Goal: Task Accomplishment & Management: Manage account settings

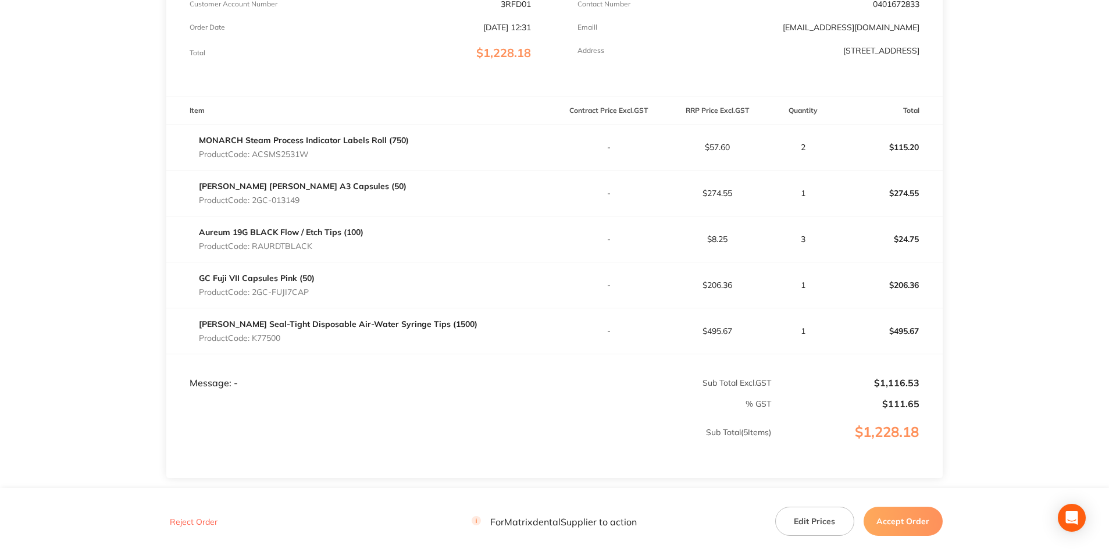
scroll to position [291, 0]
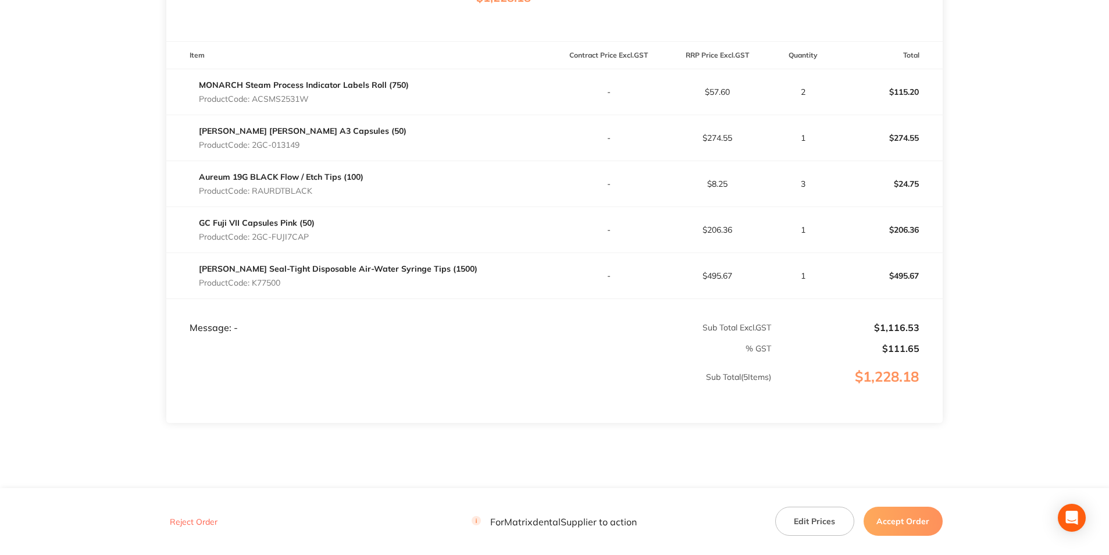
click at [831, 522] on button "Edit Prices" at bounding box center [814, 521] width 79 height 29
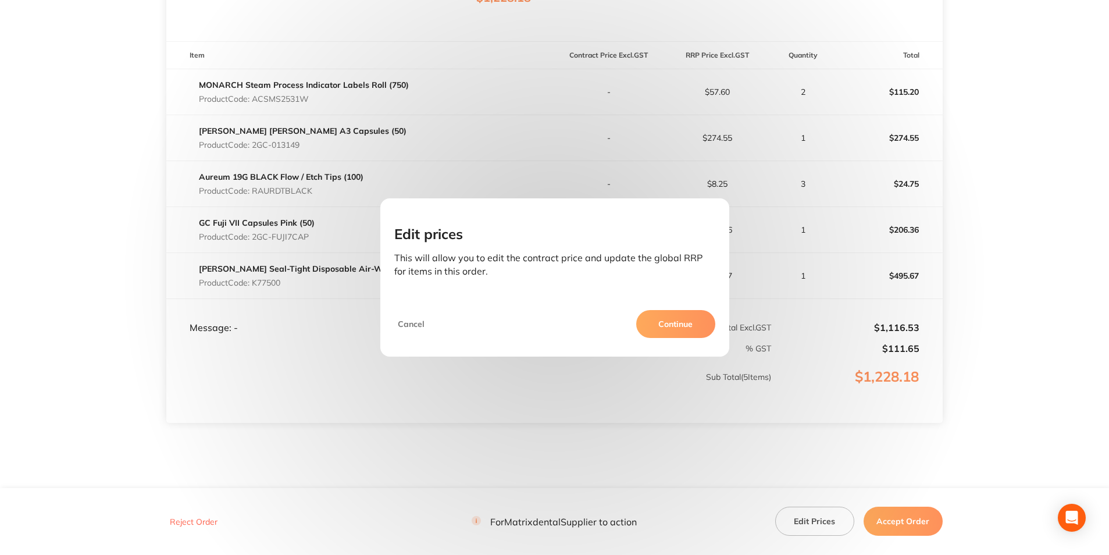
click at [686, 316] on button "Continue" at bounding box center [675, 324] width 79 height 28
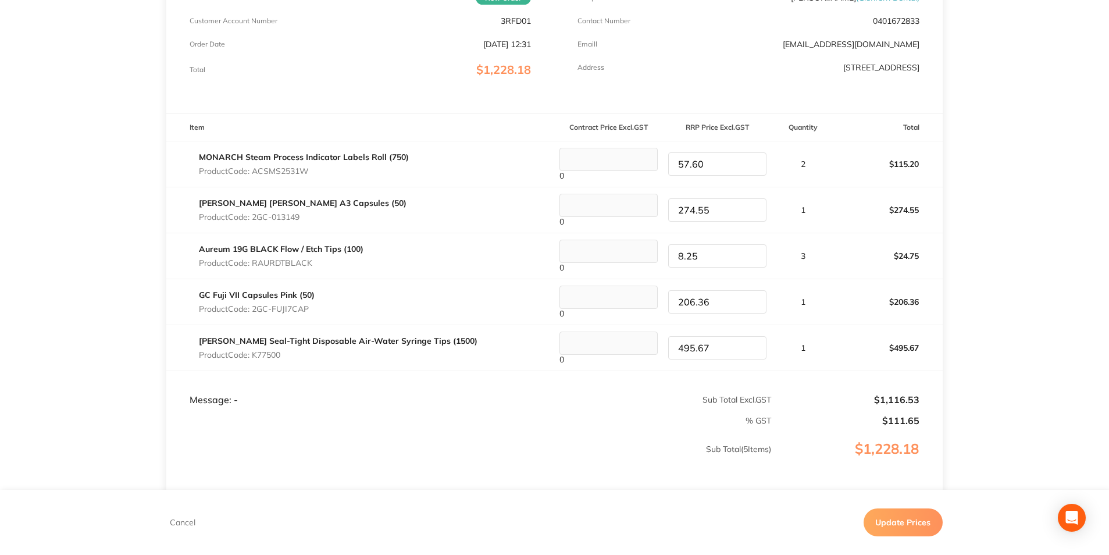
scroll to position [116, 0]
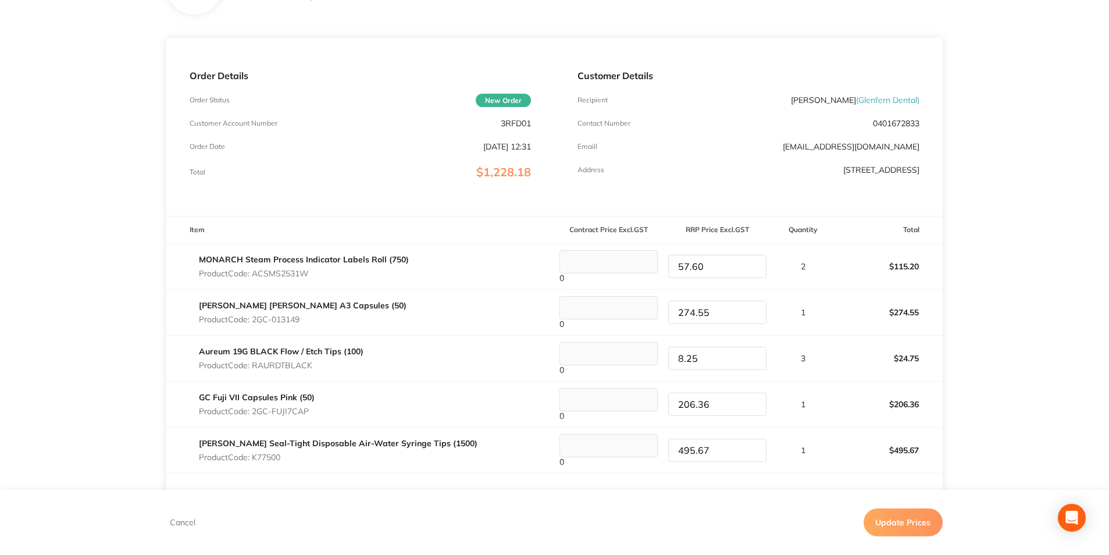
click at [726, 312] on input "274.55" at bounding box center [717, 312] width 98 height 23
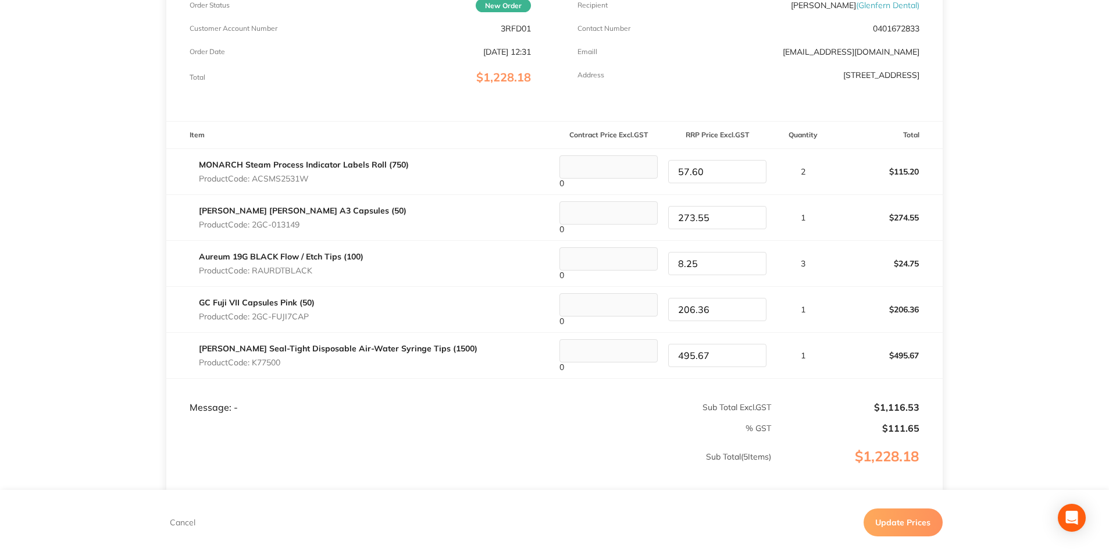
scroll to position [233, 0]
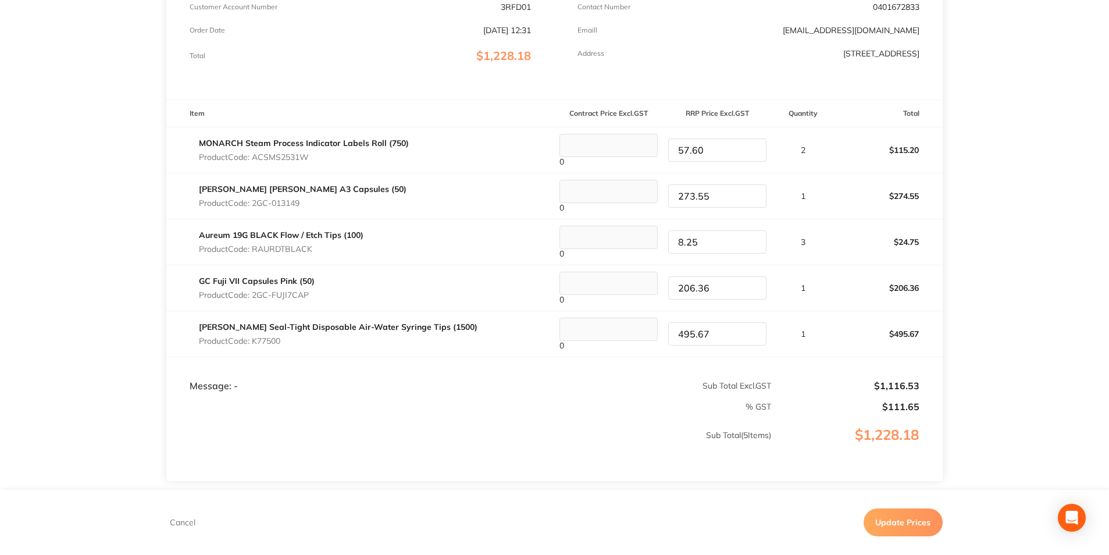
type input "273.55"
click at [718, 291] on input "206.36" at bounding box center [717, 287] width 98 height 23
click at [596, 282] on tr "GC Fuji VII Capsules Pink (50) Product Code: 2GC-FUJI7CAP 0 206.36 1 $206.36" at bounding box center [554, 288] width 776 height 46
type input "215.45"
click at [712, 197] on input "273.55" at bounding box center [717, 195] width 98 height 23
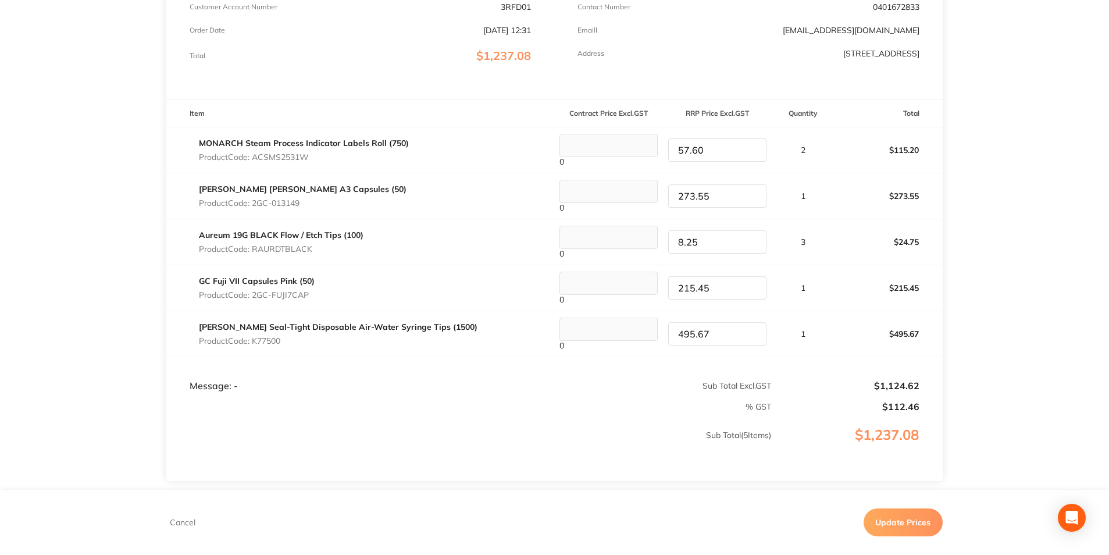
click at [712, 197] on input "273.55" at bounding box center [717, 195] width 98 height 23
click at [683, 193] on input "2274.55" at bounding box center [717, 195] width 98 height 23
type input "274.55"
drag, startPoint x: 726, startPoint y: 326, endPoint x: 455, endPoint y: 298, distance: 272.5
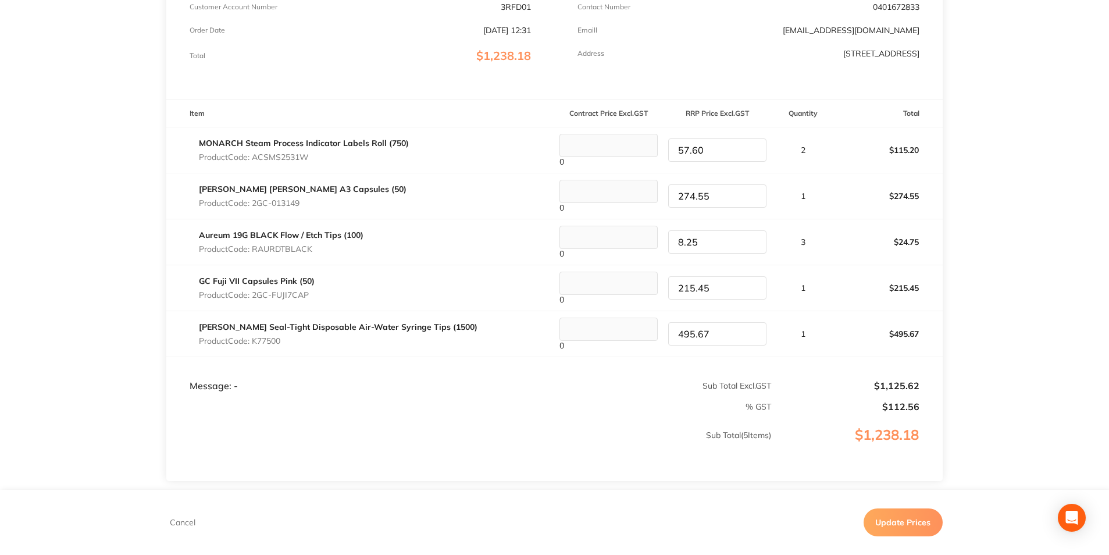
click at [455, 298] on tbody "MONARCH Steam Process Indicator Labels Roll (750) Product Code: ACSMS2531W 0 57…" at bounding box center [554, 242] width 776 height 230
type input "520.45"
click at [925, 519] on button "Update Prices" at bounding box center [903, 522] width 79 height 28
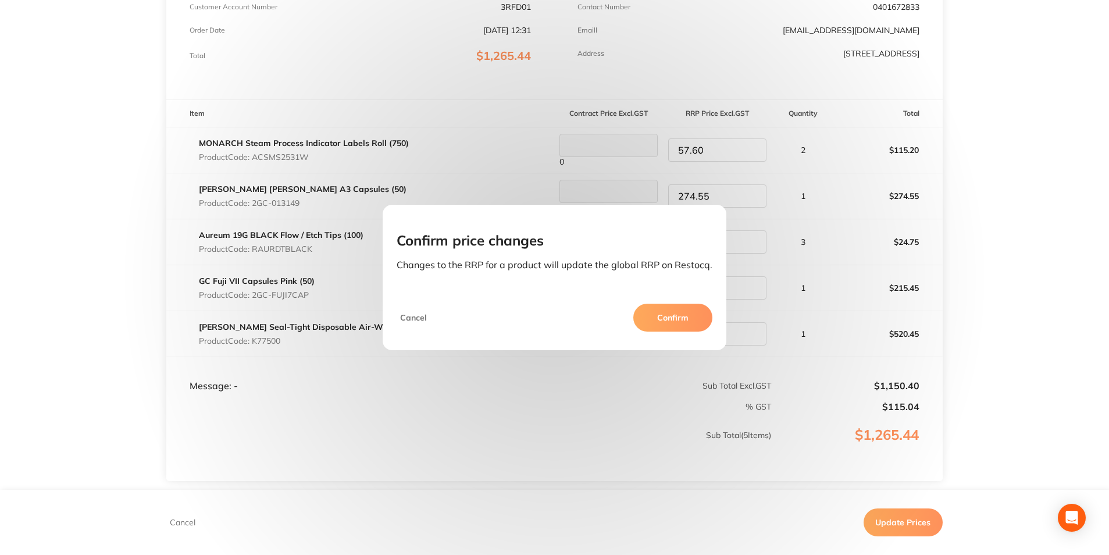
click at [680, 311] on button "Confirm" at bounding box center [672, 318] width 79 height 28
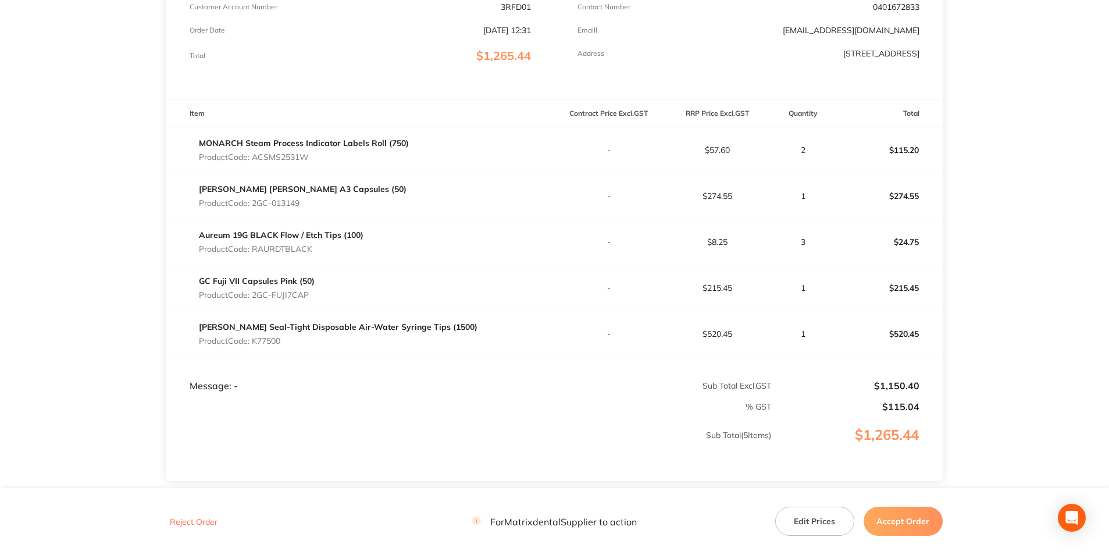
click at [908, 523] on button "Accept Order" at bounding box center [903, 521] width 79 height 29
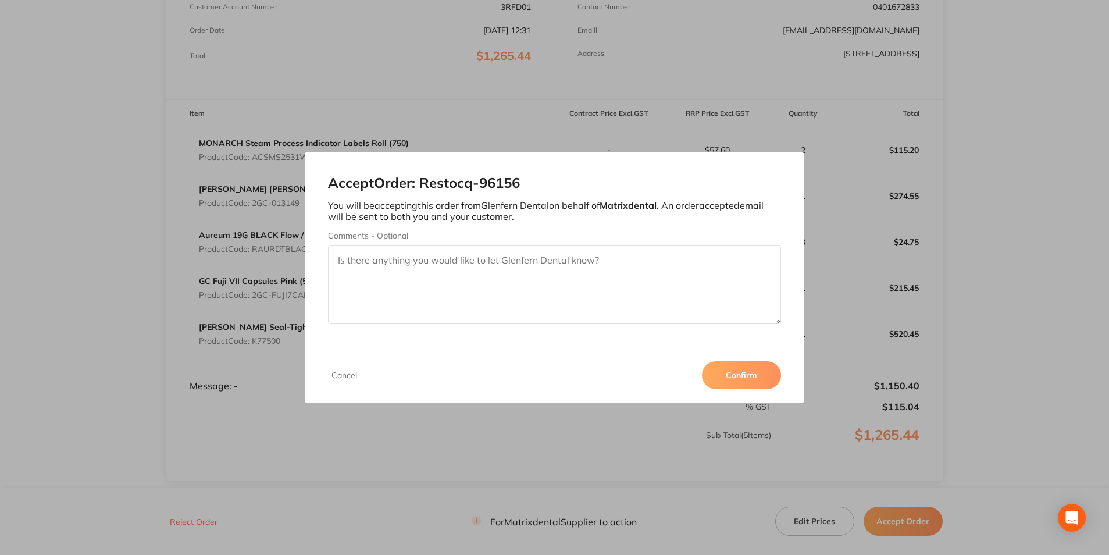
click at [439, 281] on textarea "Comments - Optional" at bounding box center [554, 284] width 452 height 79
type textarea "t"
type textarea "Thank you"
click at [747, 365] on button "Confirm" at bounding box center [741, 375] width 79 height 28
